Goal: Find specific page/section: Find specific page/section

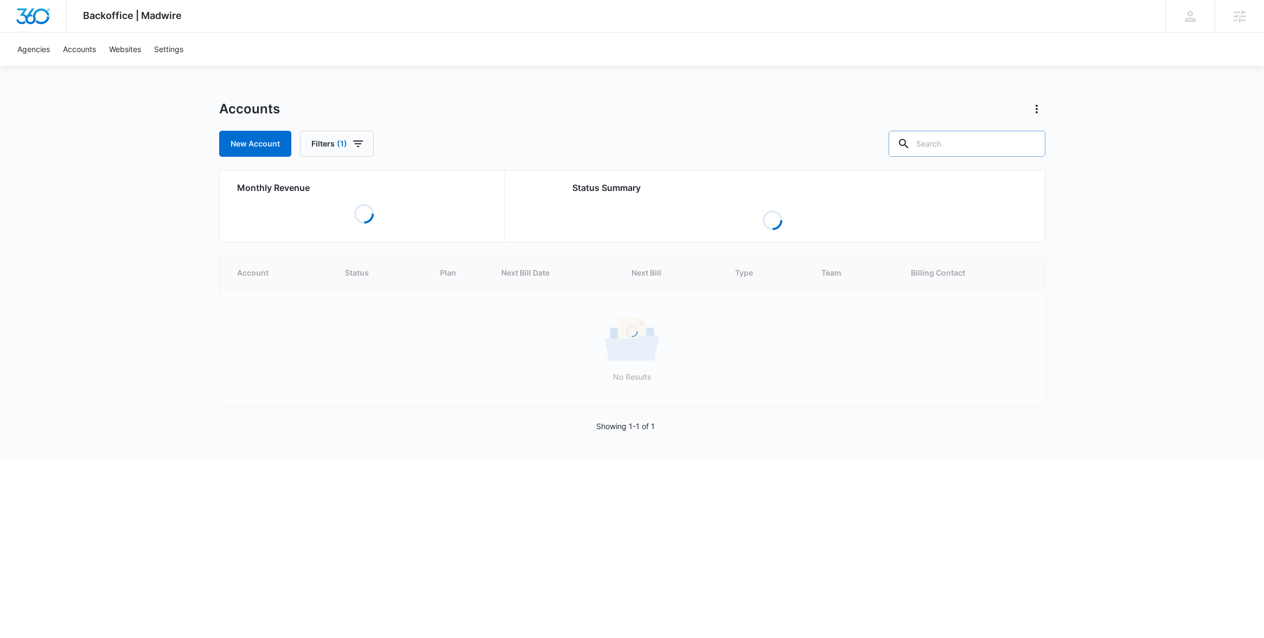
click at [962, 140] on input "text" at bounding box center [966, 144] width 157 height 26
paste input "Power Pro Studios"
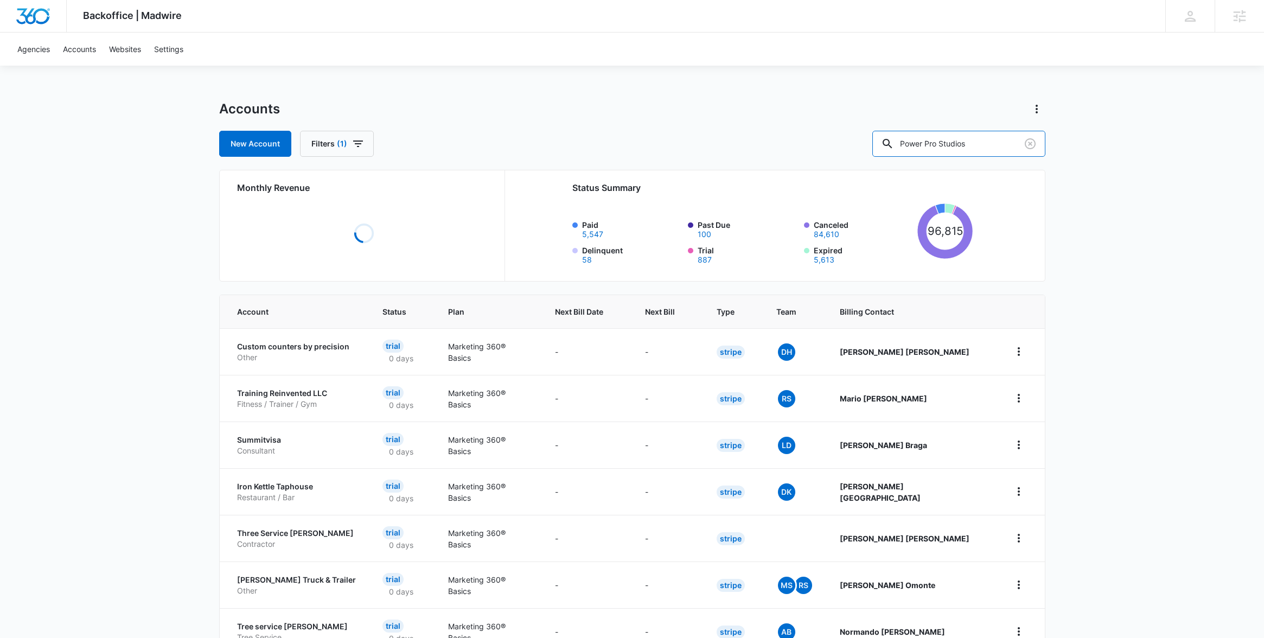
type input "Power Pro Studios"
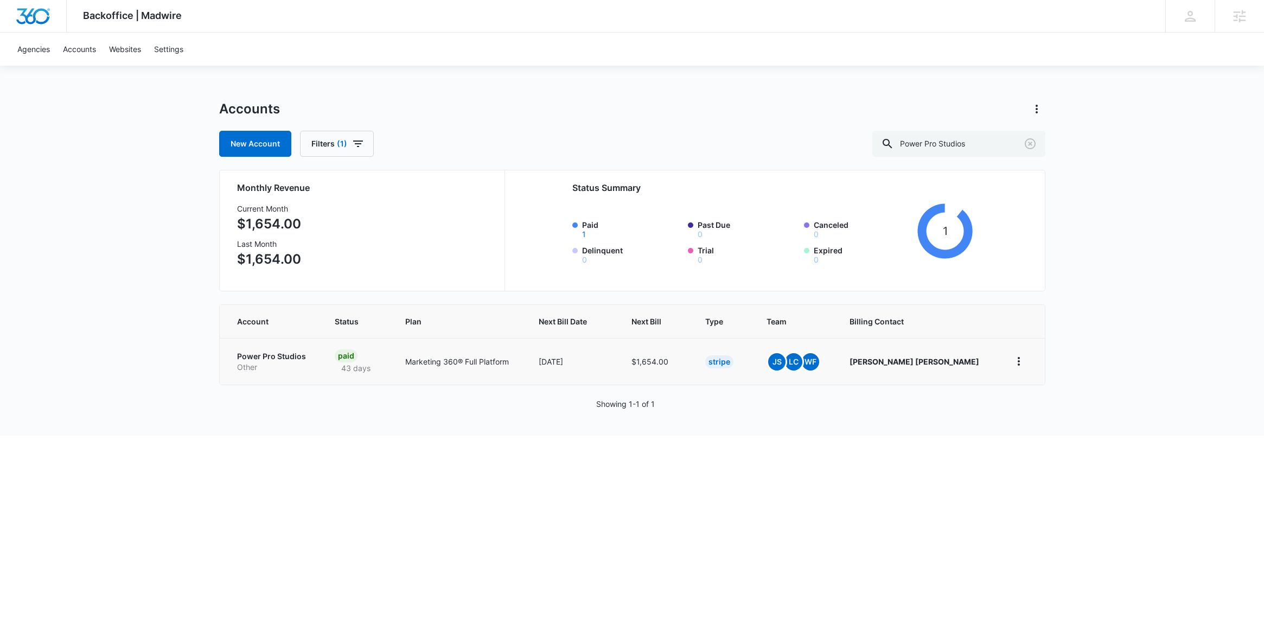
click at [278, 349] on td "Power Pro Studios Other" at bounding box center [271, 361] width 103 height 47
click at [279, 354] on p "Power Pro Studios" at bounding box center [273, 356] width 72 height 11
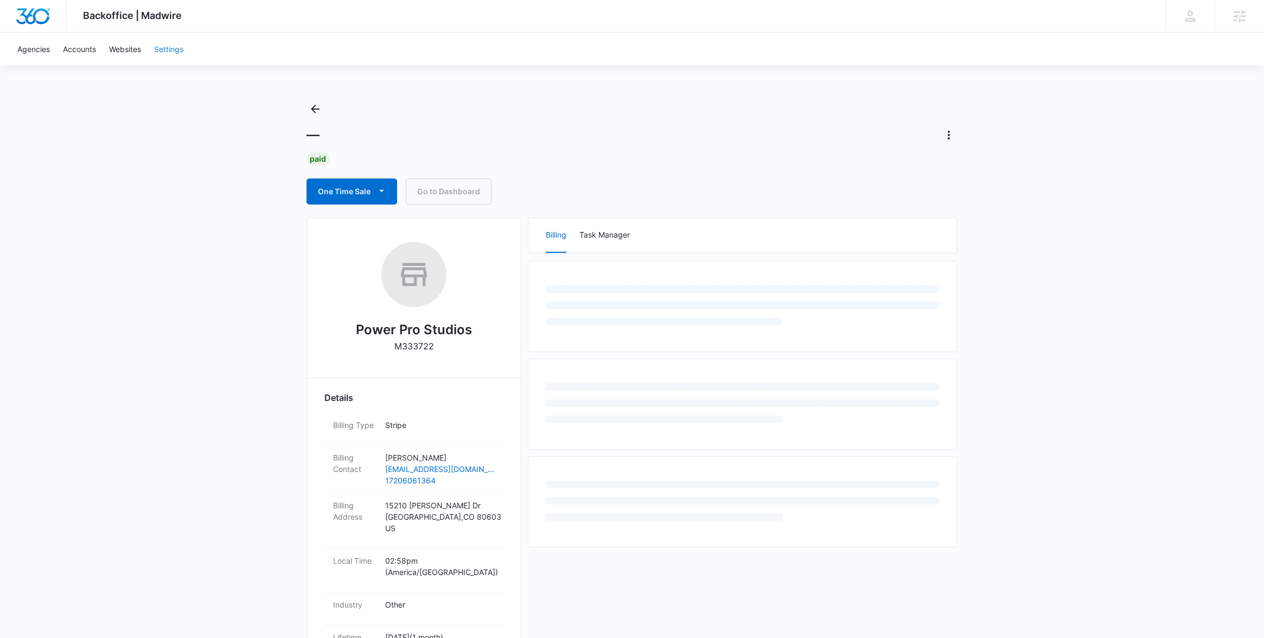
click at [171, 46] on link "Settings" at bounding box center [169, 49] width 42 height 33
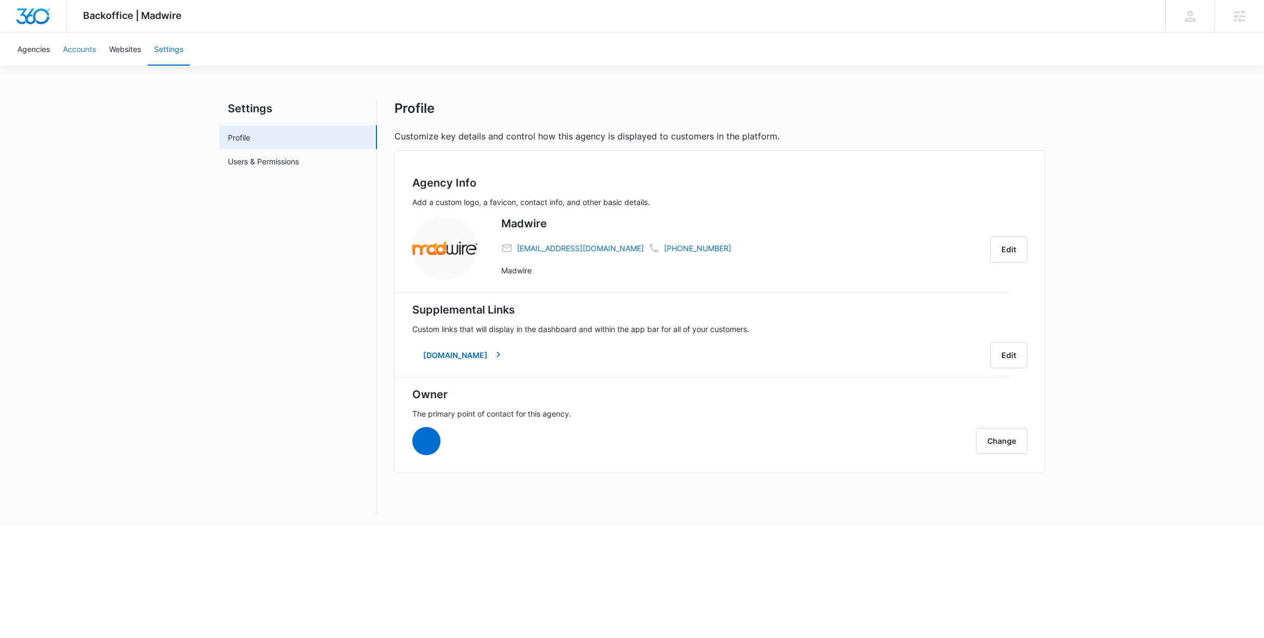
click at [78, 49] on link "Accounts" at bounding box center [79, 49] width 46 height 33
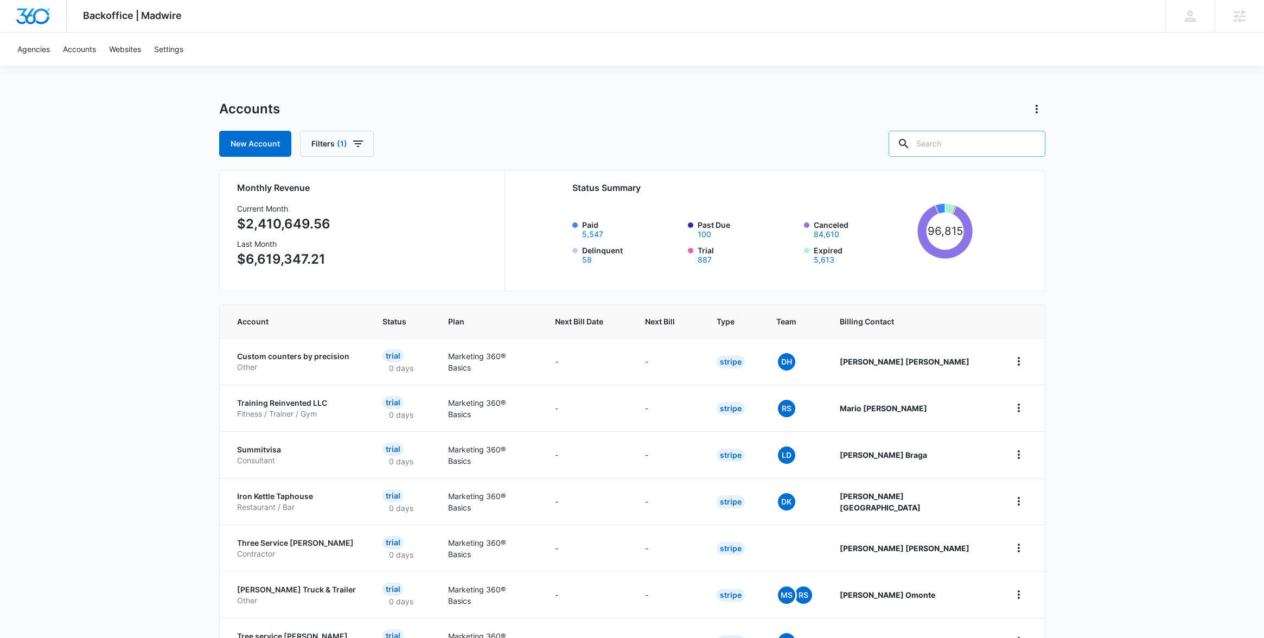
click at [966, 149] on input "text" at bounding box center [966, 144] width 157 height 26
paste input "Power Pro Studios"
type input "Power Pro Studios"
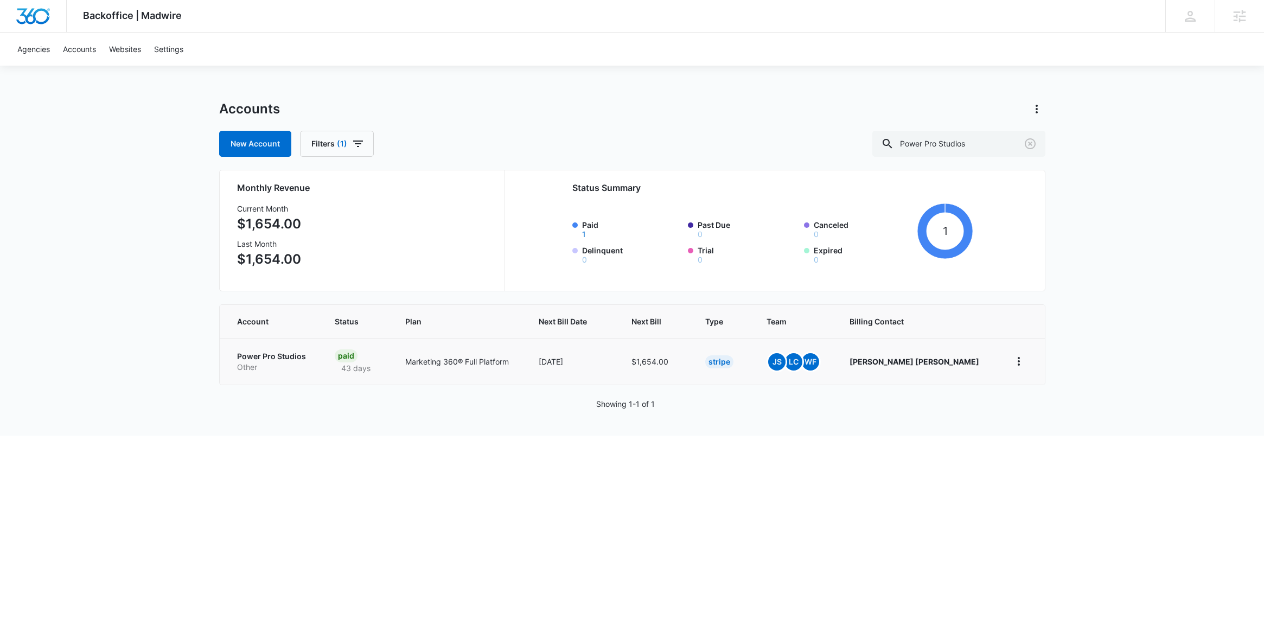
click at [285, 352] on p "Power Pro Studios" at bounding box center [273, 356] width 72 height 11
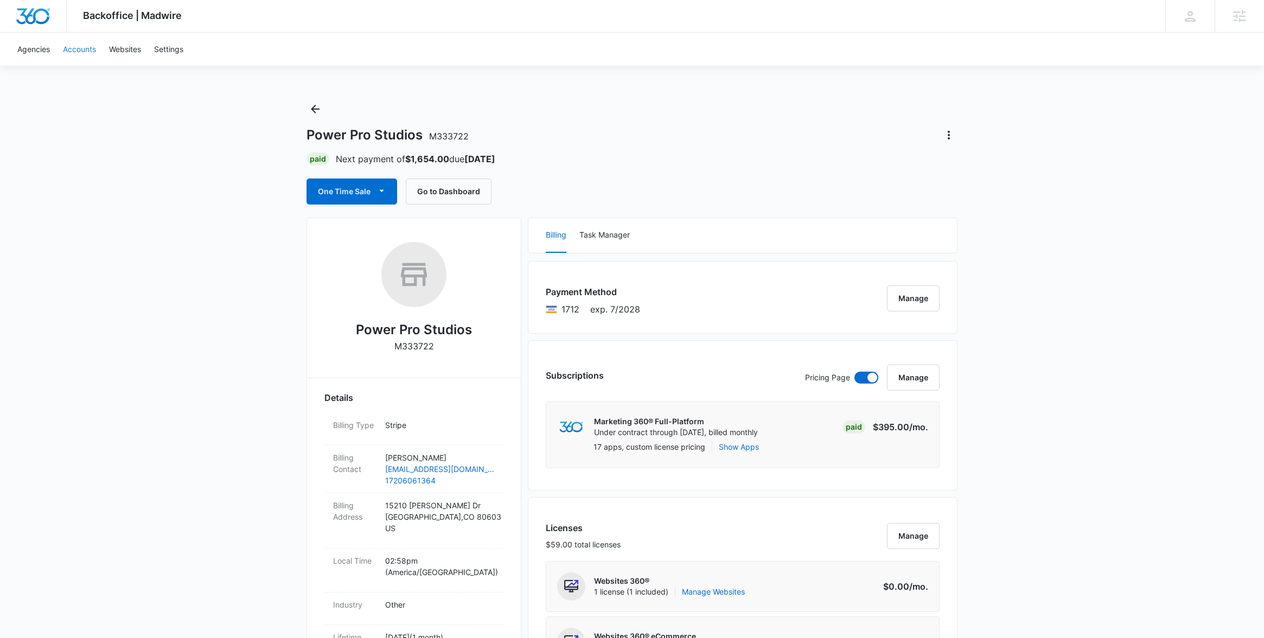
click at [80, 47] on link "Accounts" at bounding box center [79, 49] width 46 height 33
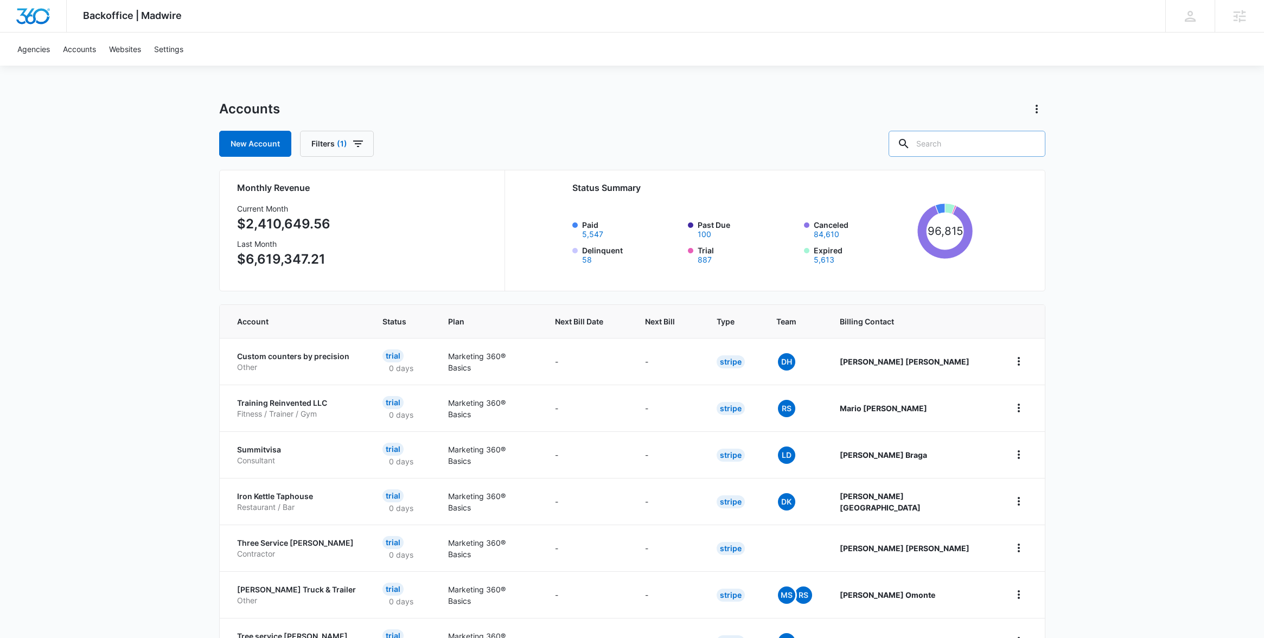
click at [963, 142] on input "text" at bounding box center [966, 144] width 157 height 26
paste input "Restoration Pro’s"
type input "Restoration Pro’s"
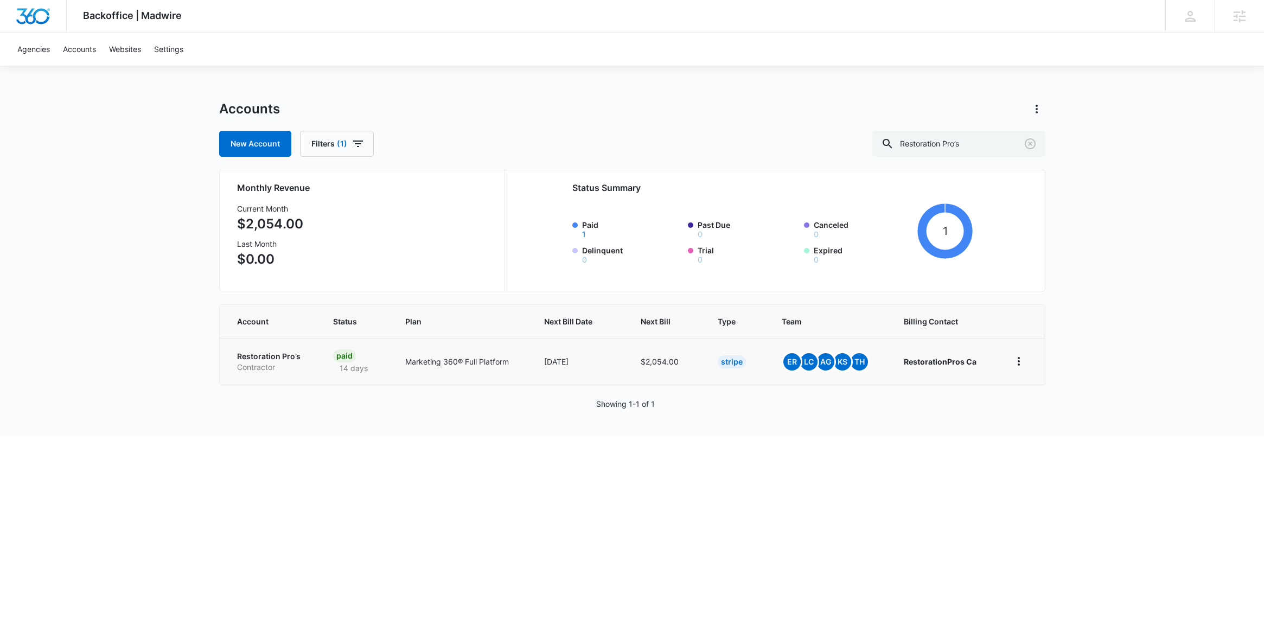
click at [269, 360] on p "Restoration Pro’s" at bounding box center [272, 356] width 71 height 11
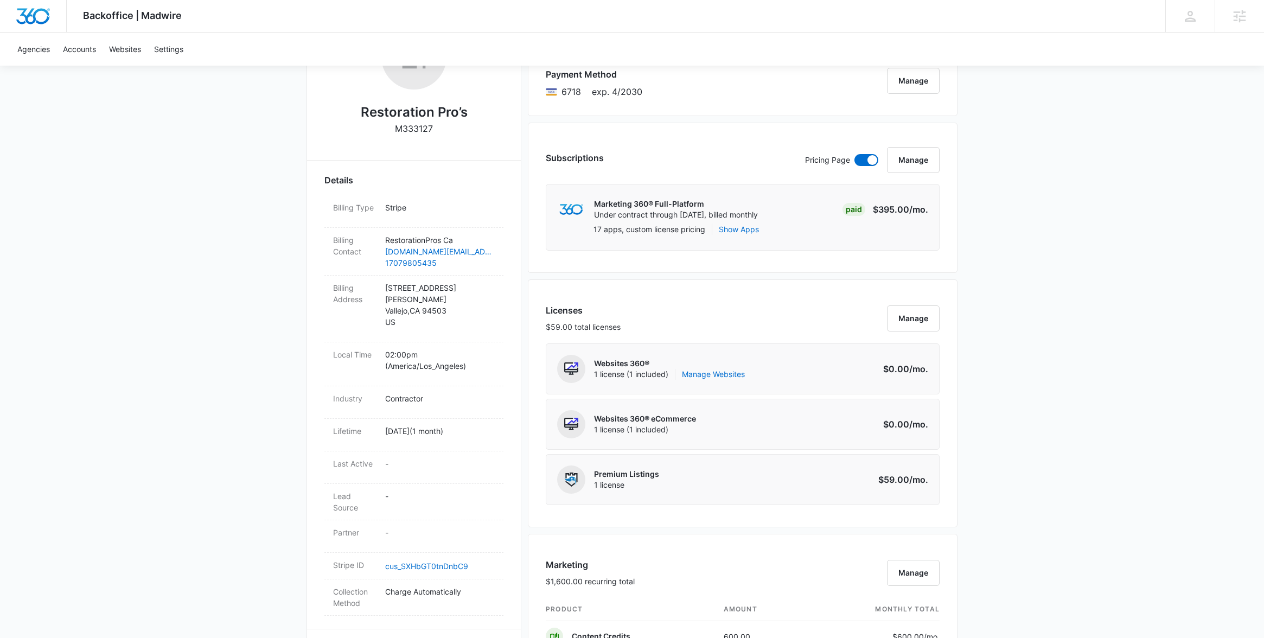
scroll to position [200, 0]
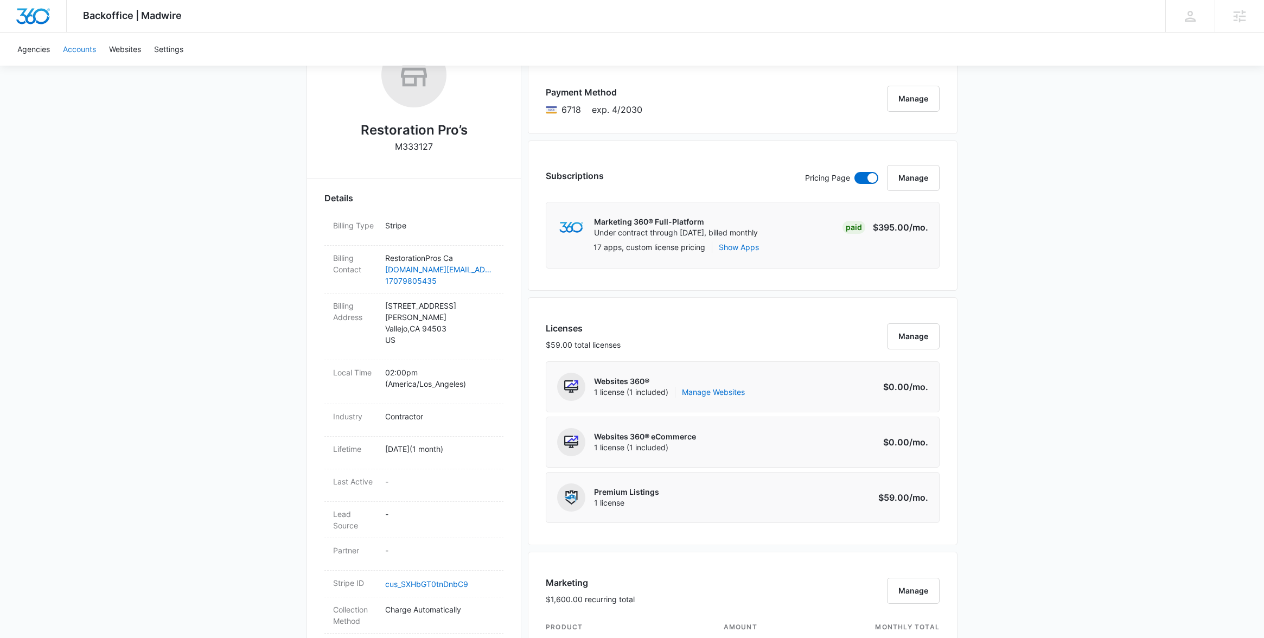
click at [73, 47] on link "Accounts" at bounding box center [79, 49] width 46 height 33
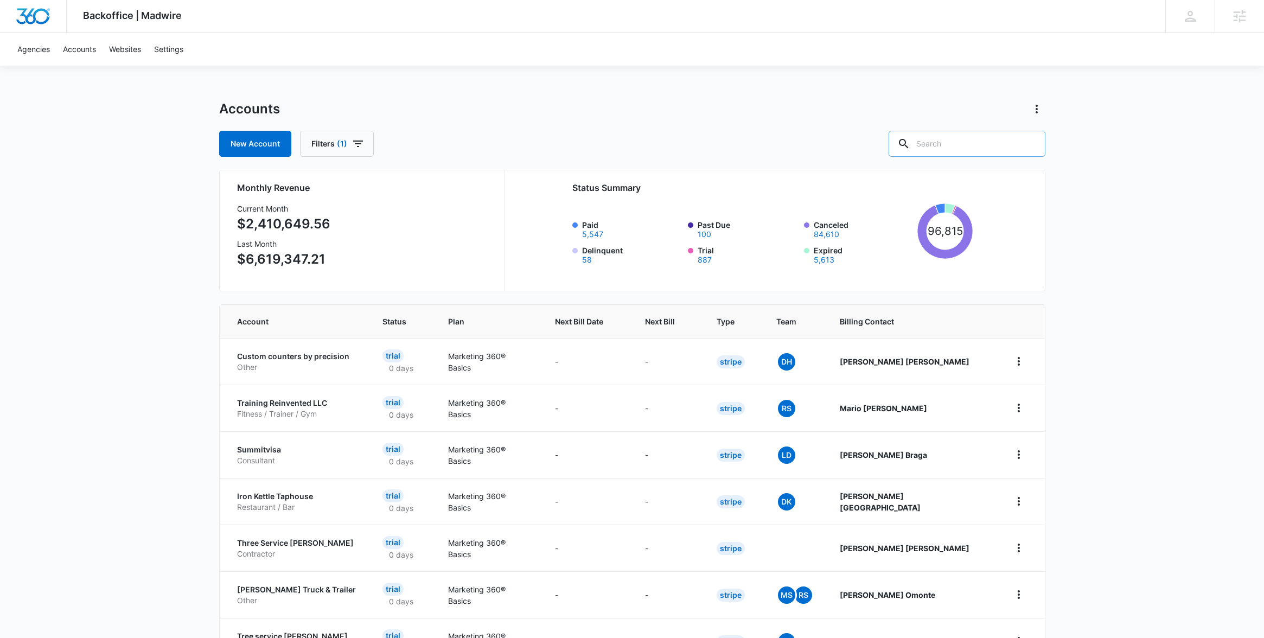
click at [972, 145] on input "text" at bounding box center [966, 144] width 157 height 26
paste input "New Fedco General Contractors"
type input "New Fedco General Contractors"
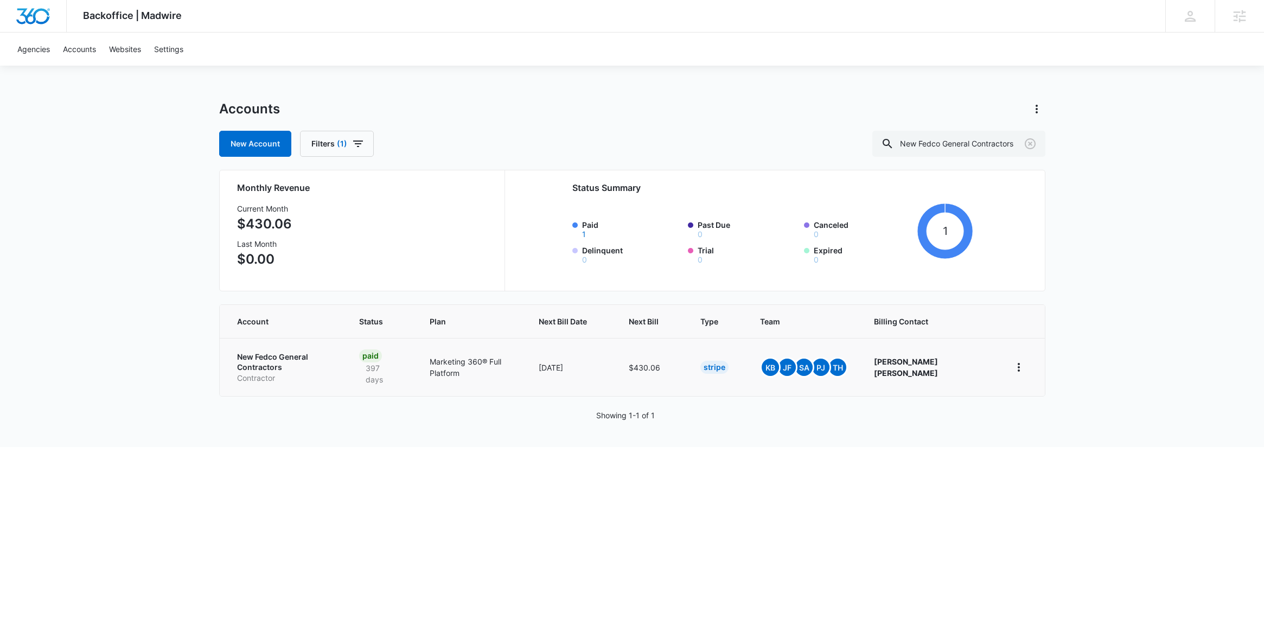
click at [334, 351] on p "New Fedco General Contractors" at bounding box center [285, 361] width 97 height 21
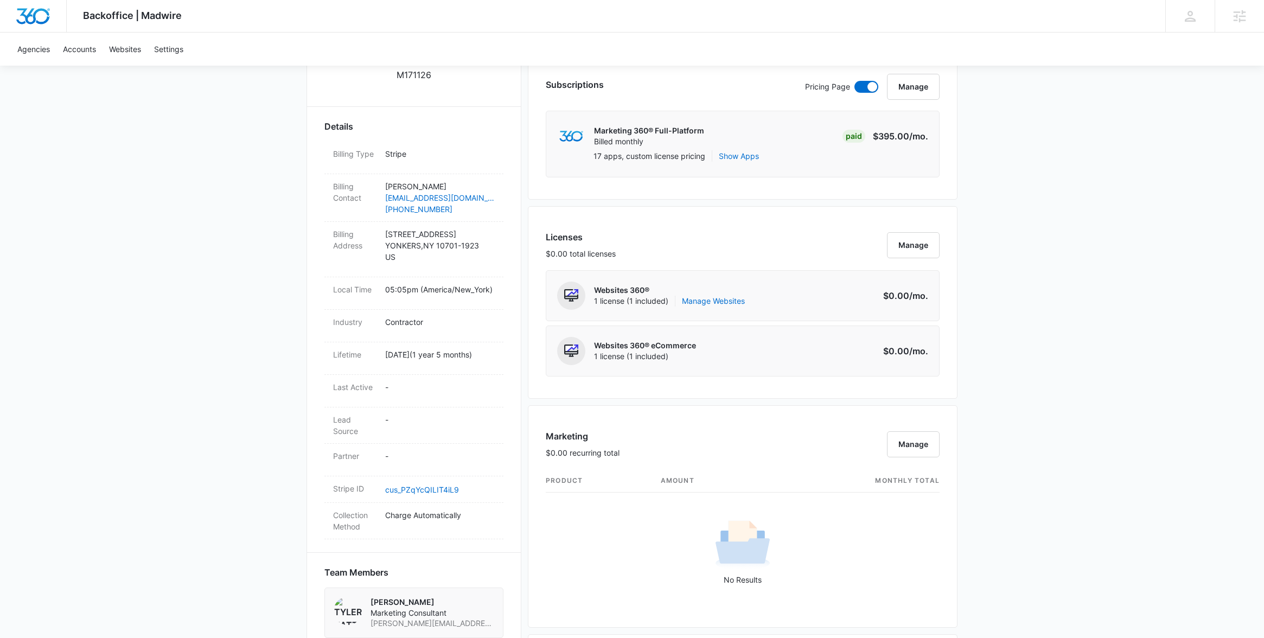
scroll to position [242, 0]
